Goal: Information Seeking & Learning: Learn about a topic

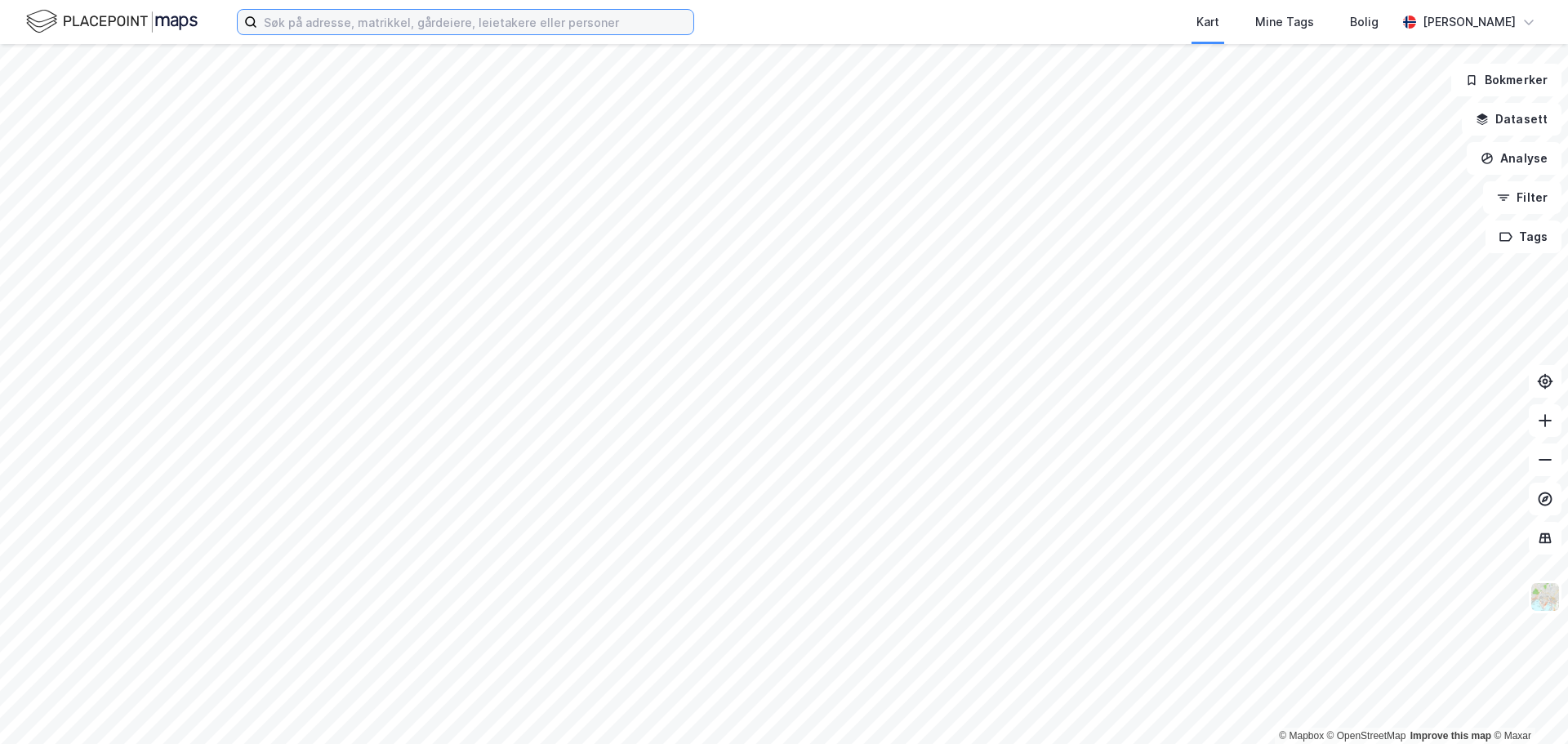
click at [441, 28] on input at bounding box center [474, 22] width 436 height 25
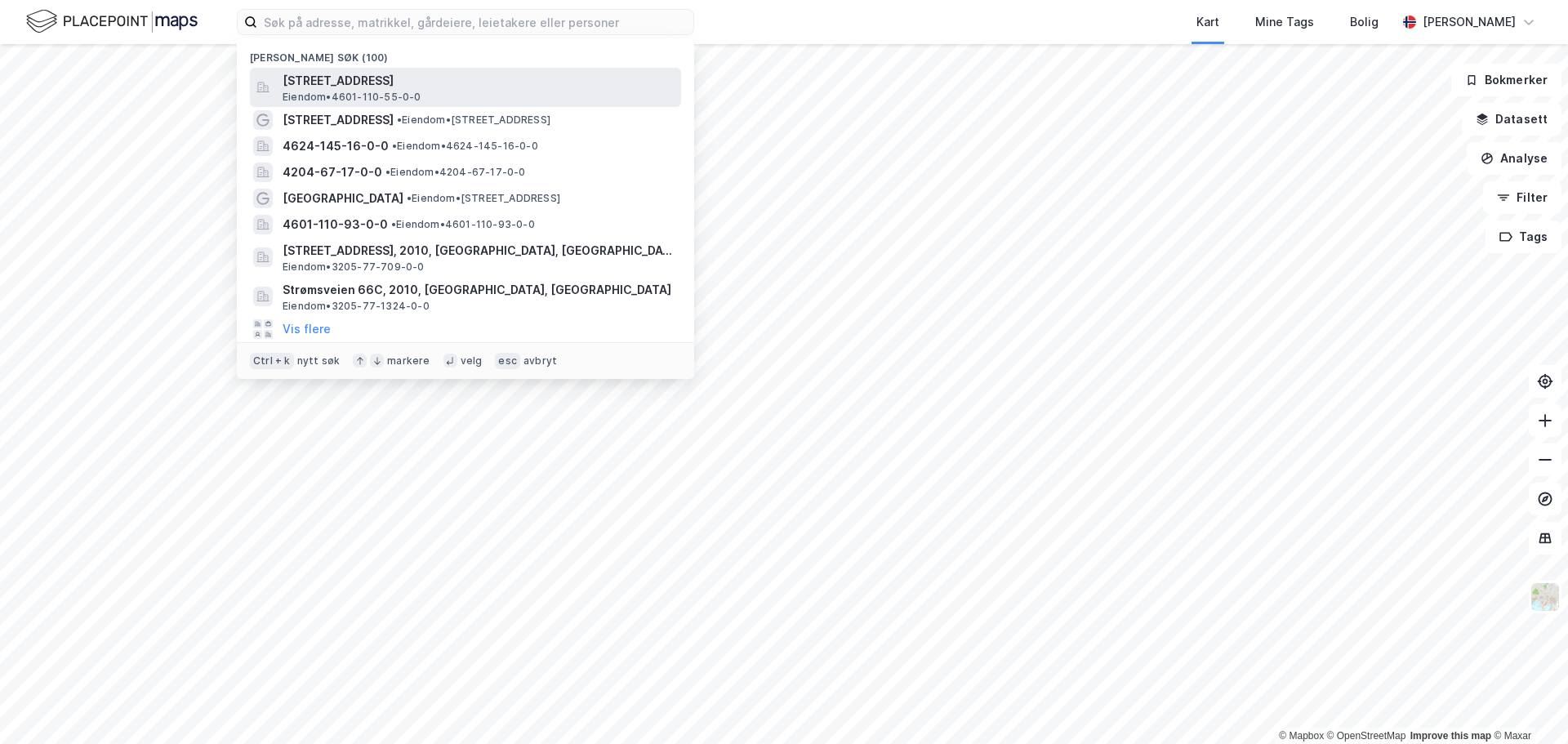
click at [415, 88] on span "[STREET_ADDRESS]" at bounding box center [478, 81] width 392 height 20
